Goal: Task Accomplishment & Management: Manage account settings

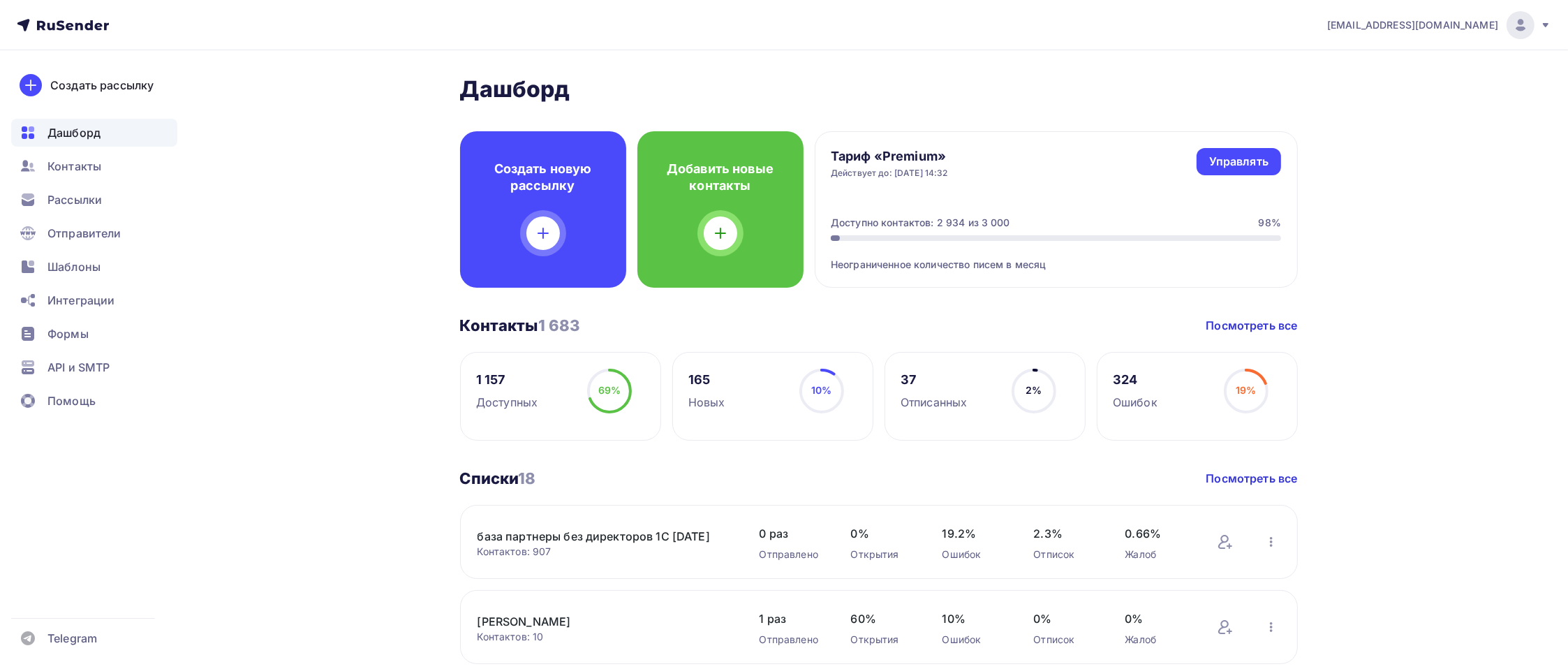
drag, startPoint x: 78, startPoint y: 171, endPoint x: 4, endPoint y: 9, distance: 178.1
click at [76, 170] on span "Контакты" at bounding box center [74, 166] width 54 height 17
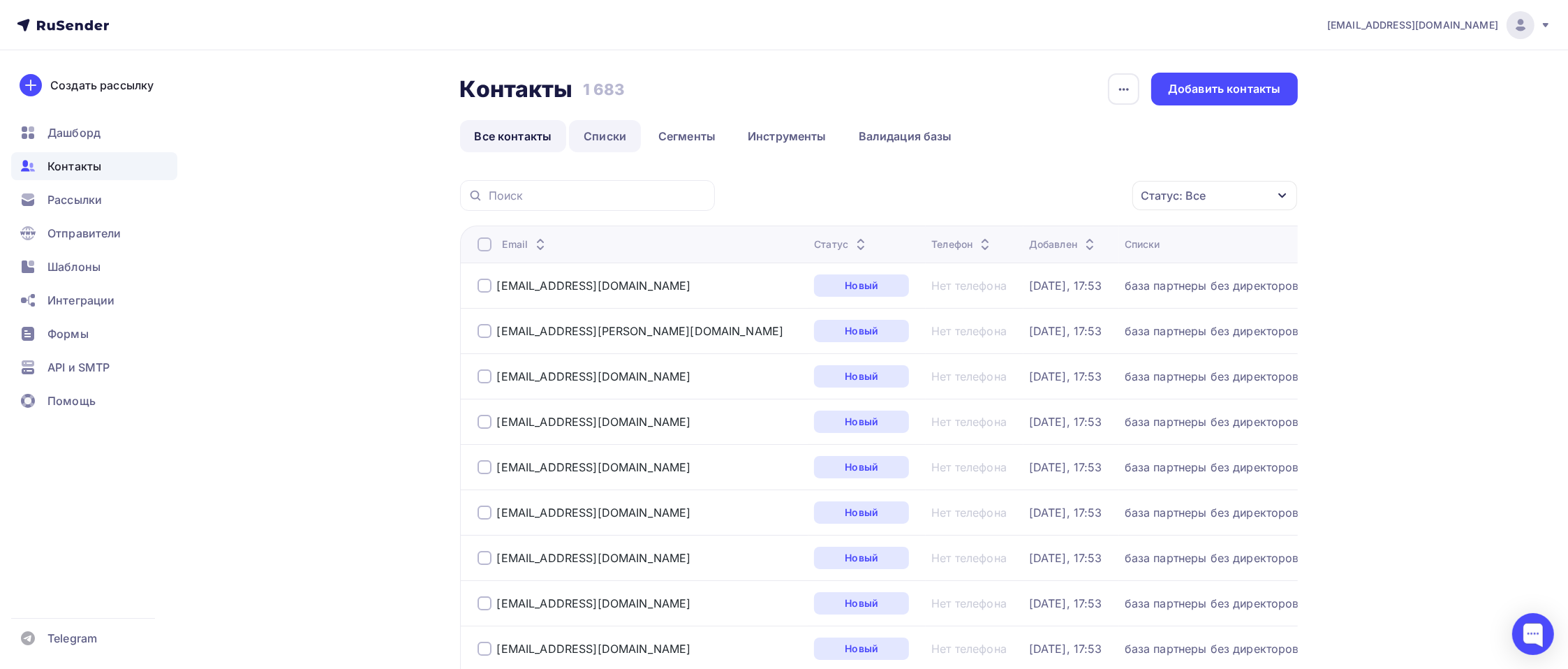
click at [598, 137] on link "Списки" at bounding box center [605, 136] width 72 height 32
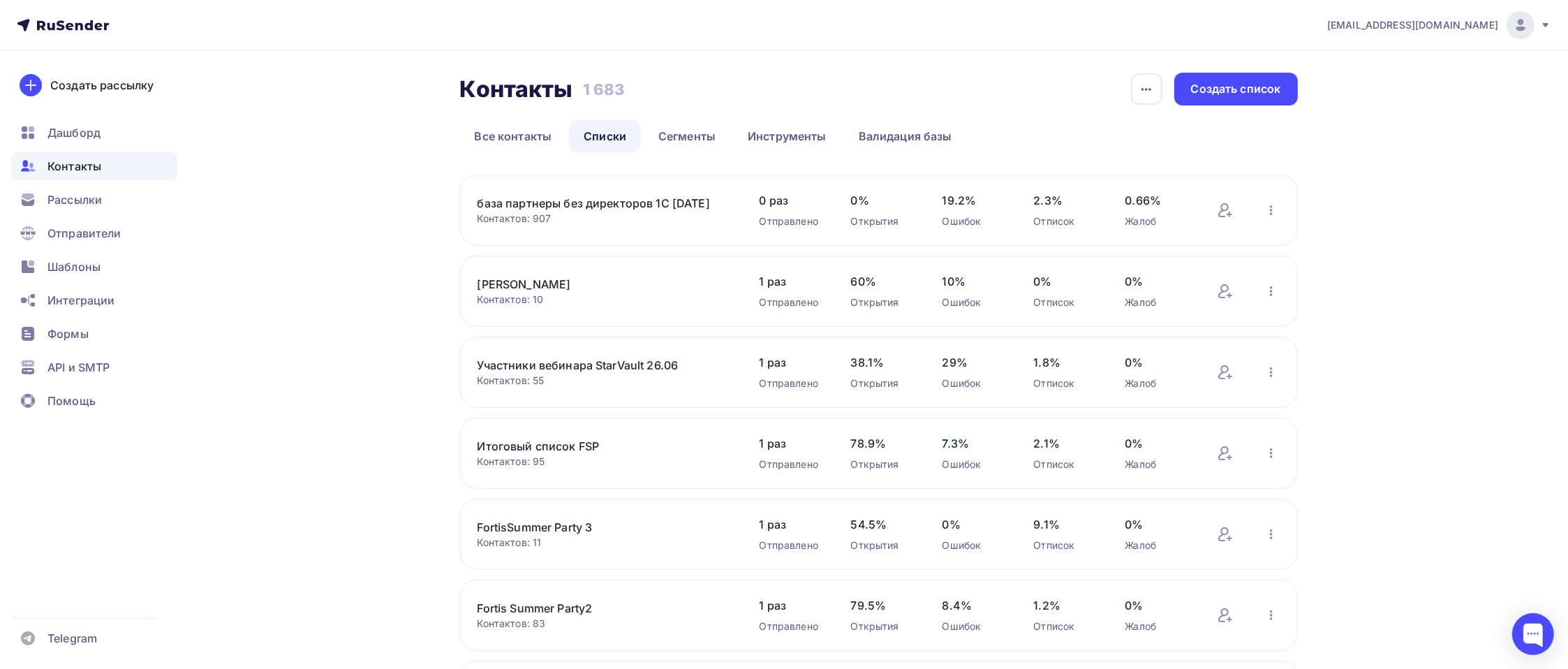
click at [518, 197] on link "база партнеры без директоров 1С [DATE]" at bounding box center [596, 202] width 238 height 17
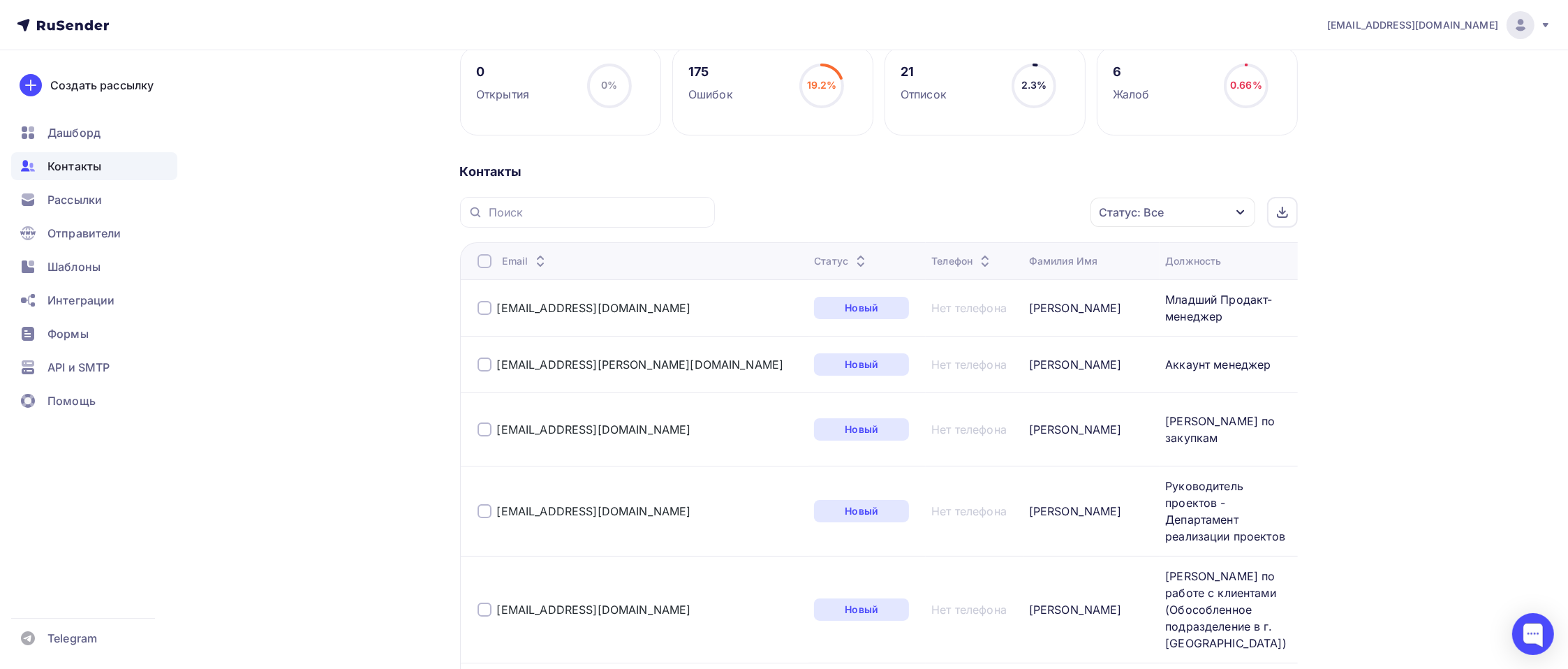
scroll to position [106, 0]
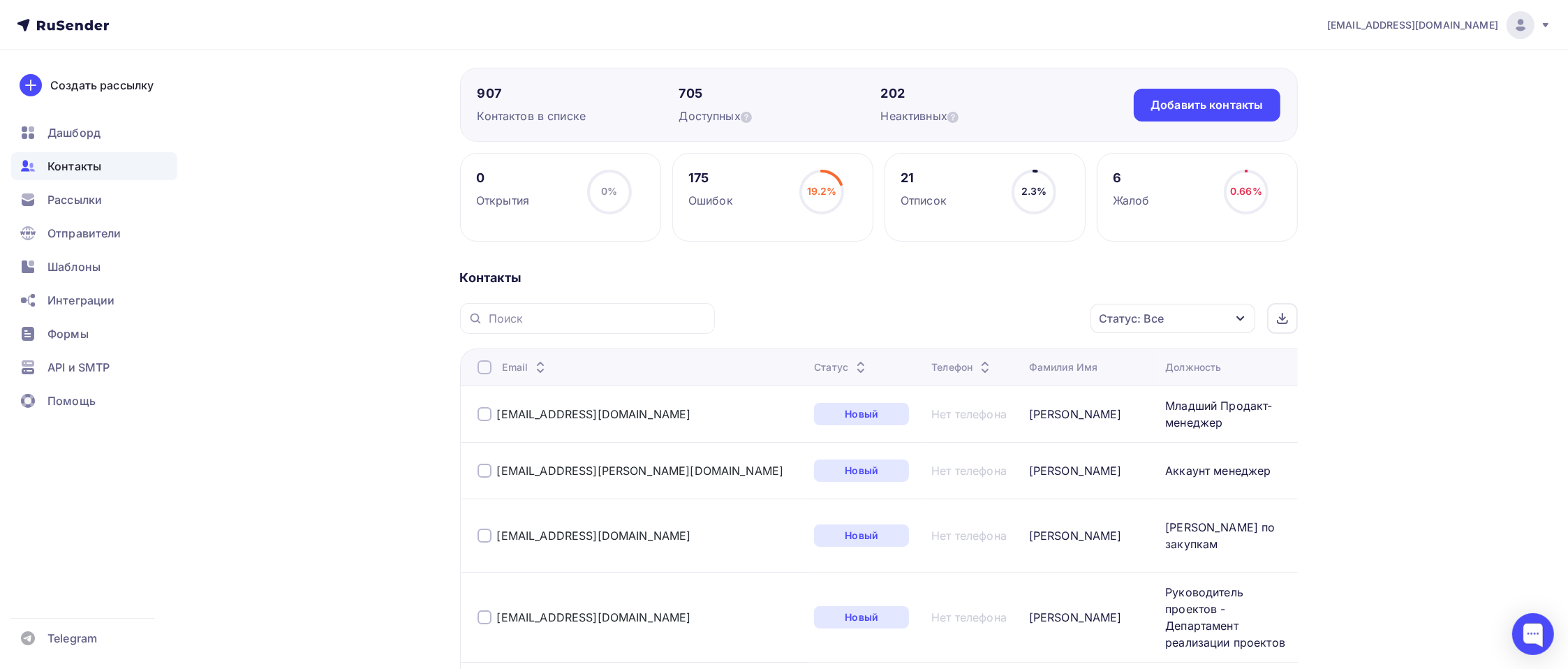
click at [1228, 322] on div "Статус: Все" at bounding box center [1172, 318] width 164 height 29
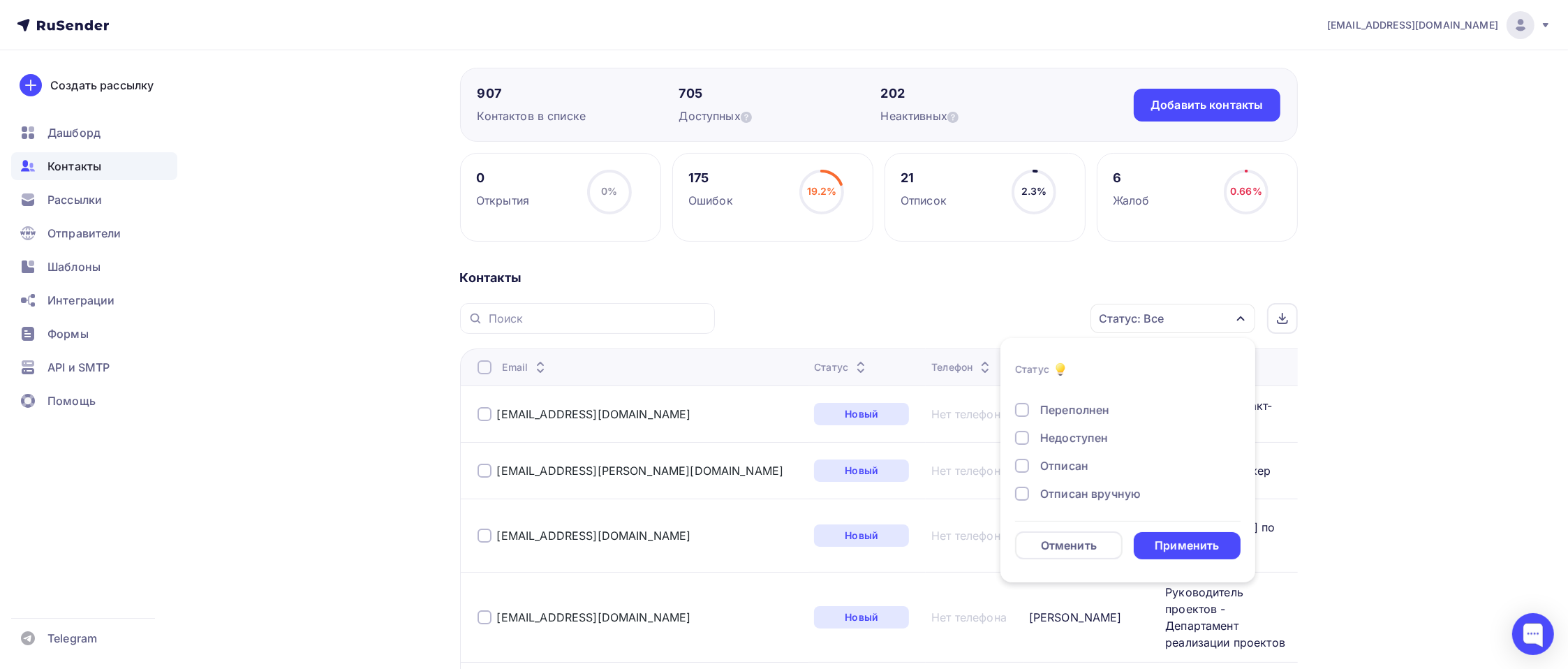
scroll to position [100, 0]
click at [1071, 430] on div "Отписан" at bounding box center [1064, 436] width 48 height 17
click at [1073, 460] on div "Отписан вручную" at bounding box center [1091, 464] width 101 height 17
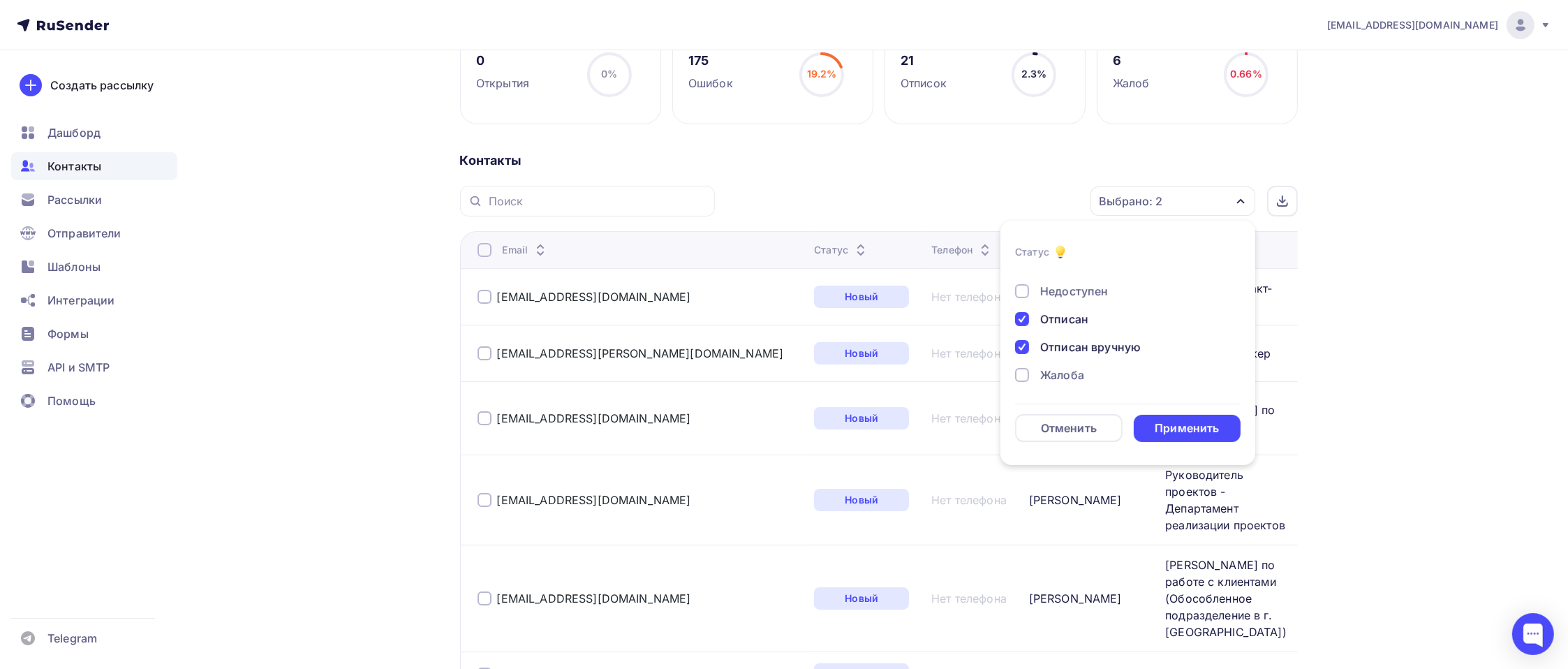
scroll to position [245, 0]
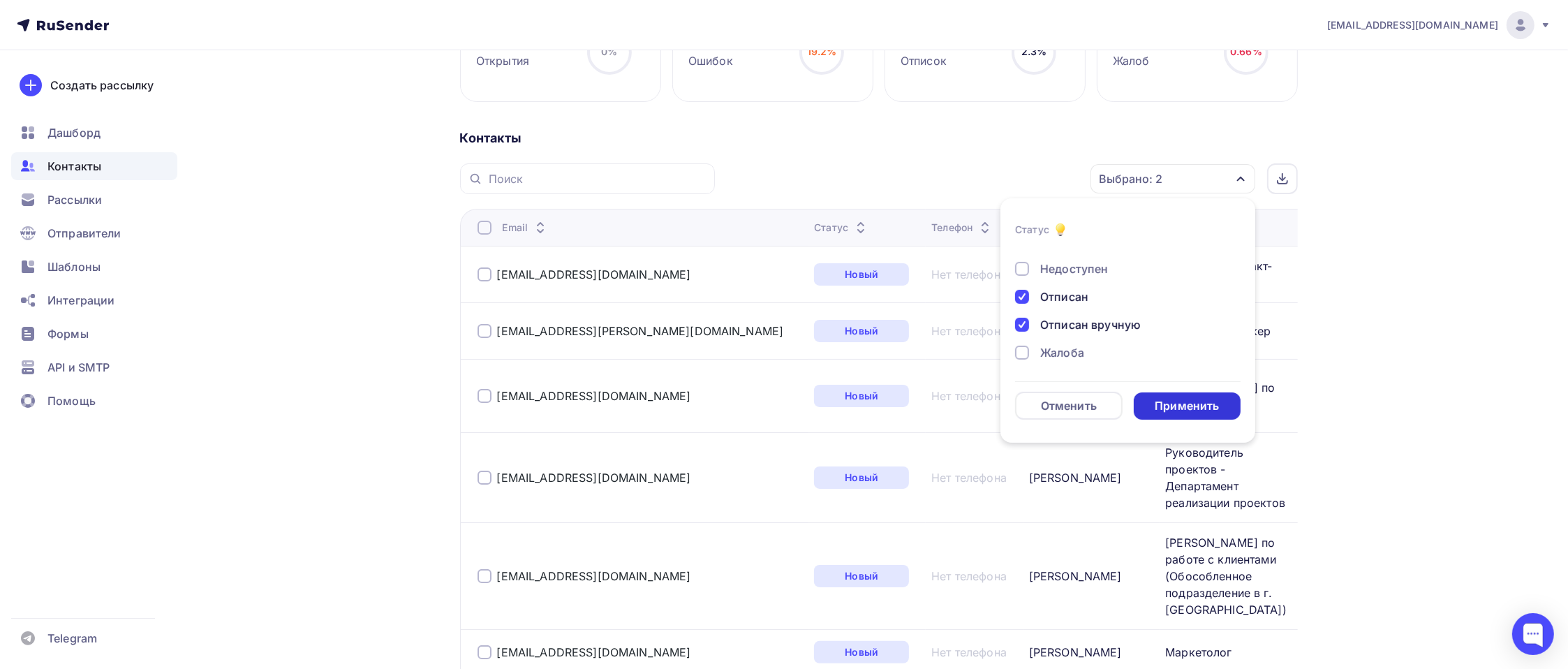
click at [1180, 409] on div "Применить" at bounding box center [1186, 406] width 64 height 16
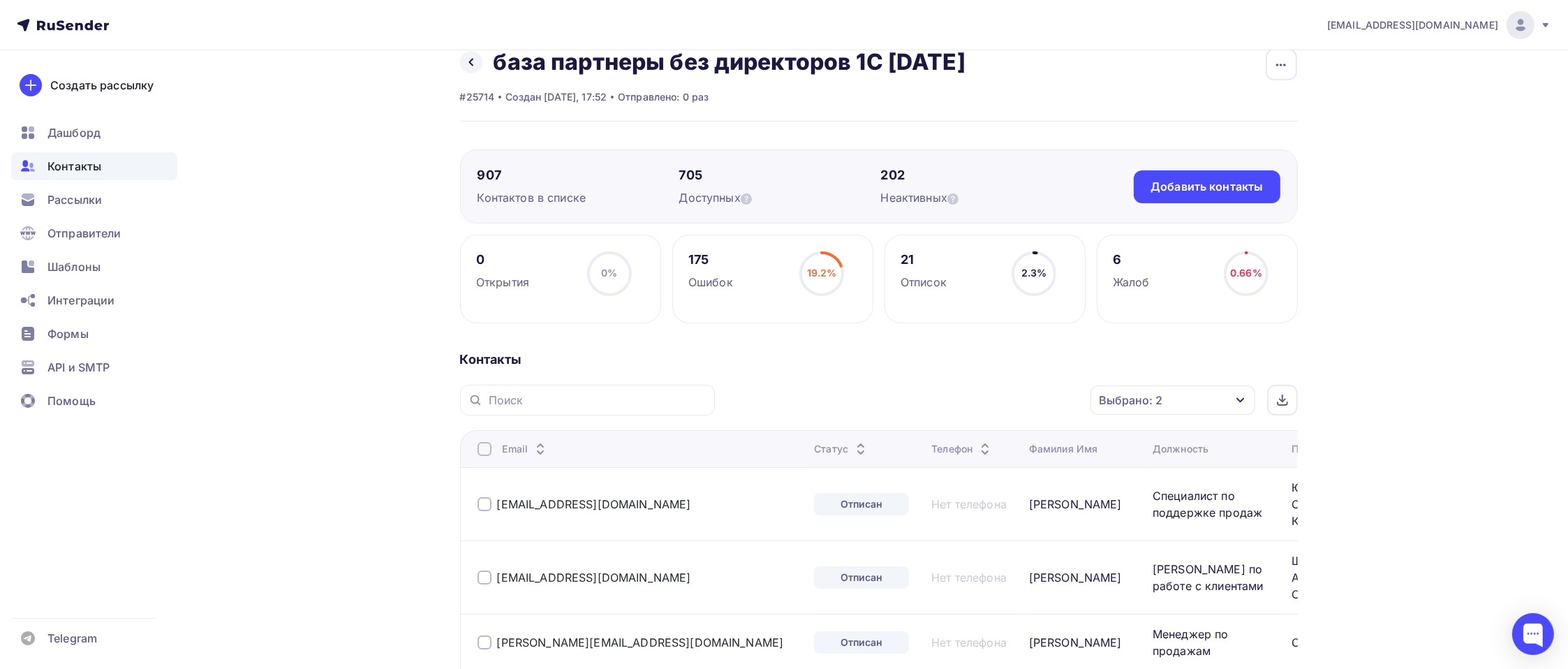
scroll to position [139, 0]
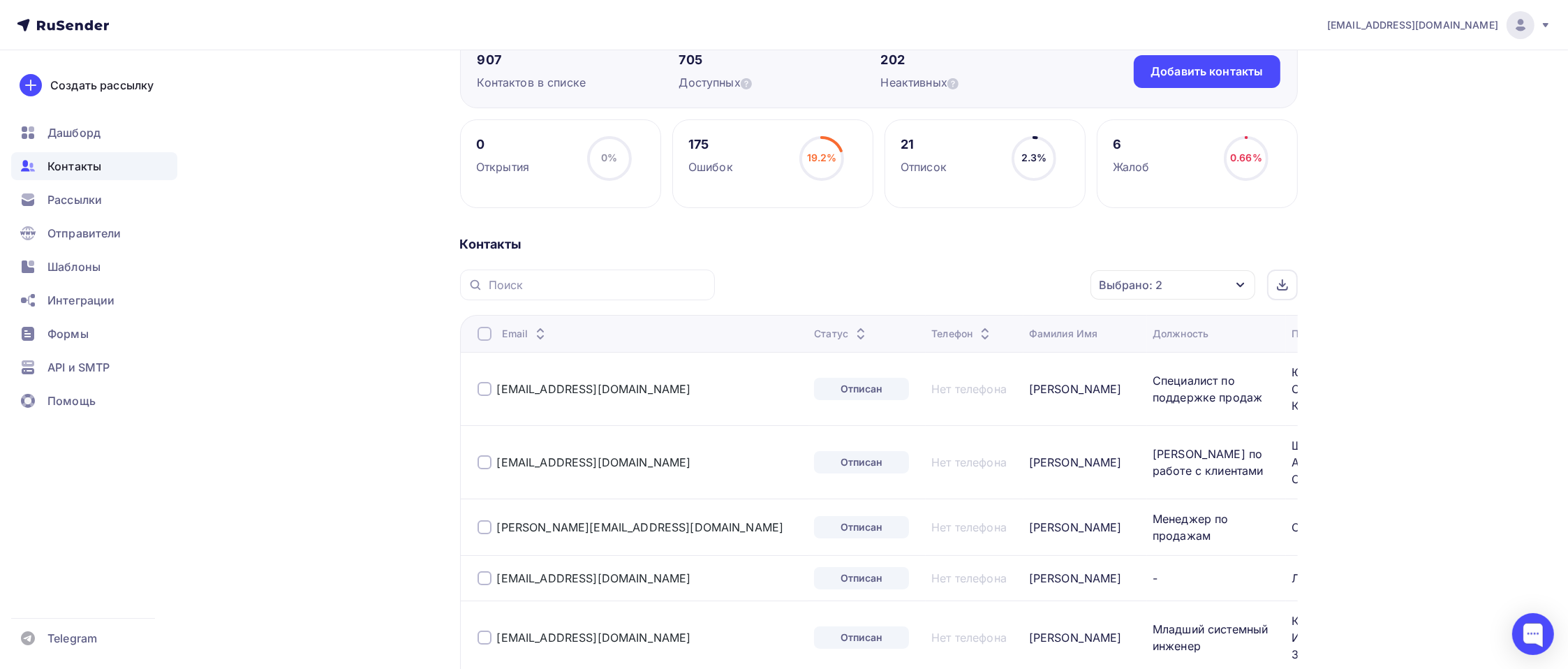
click at [482, 338] on div at bounding box center [484, 333] width 14 height 14
